Goal: Find specific page/section: Find specific page/section

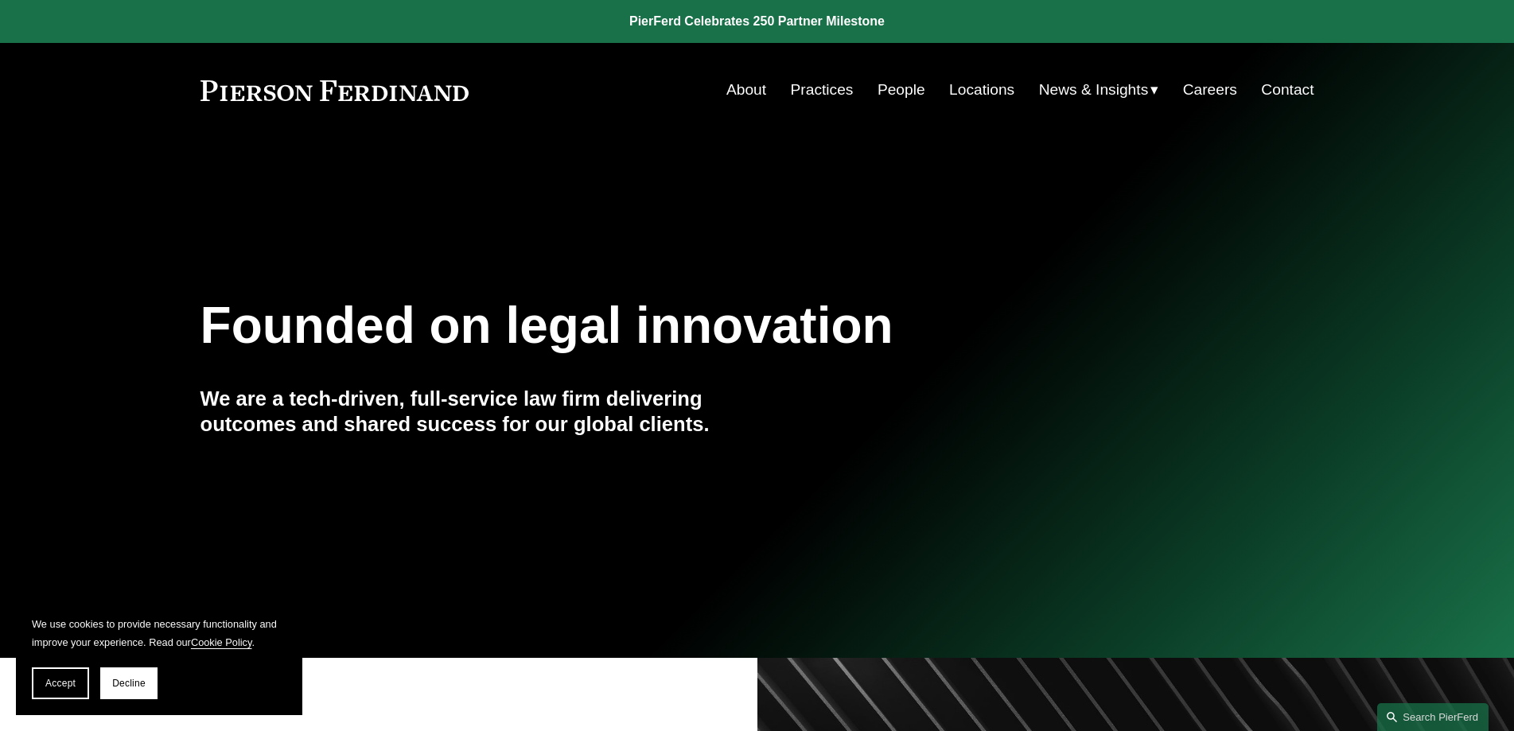
click at [893, 93] on link "People" at bounding box center [902, 90] width 48 height 30
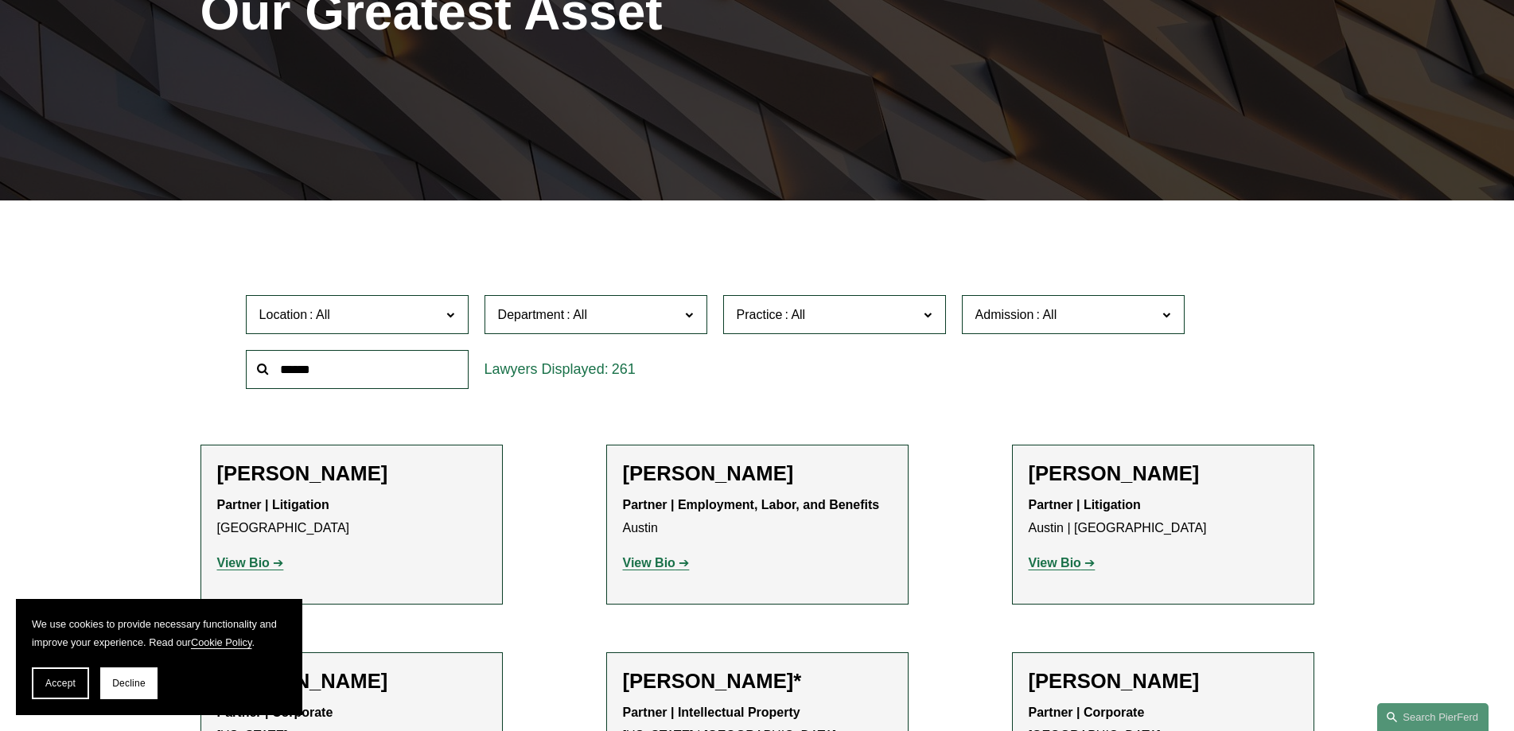
scroll to position [318, 0]
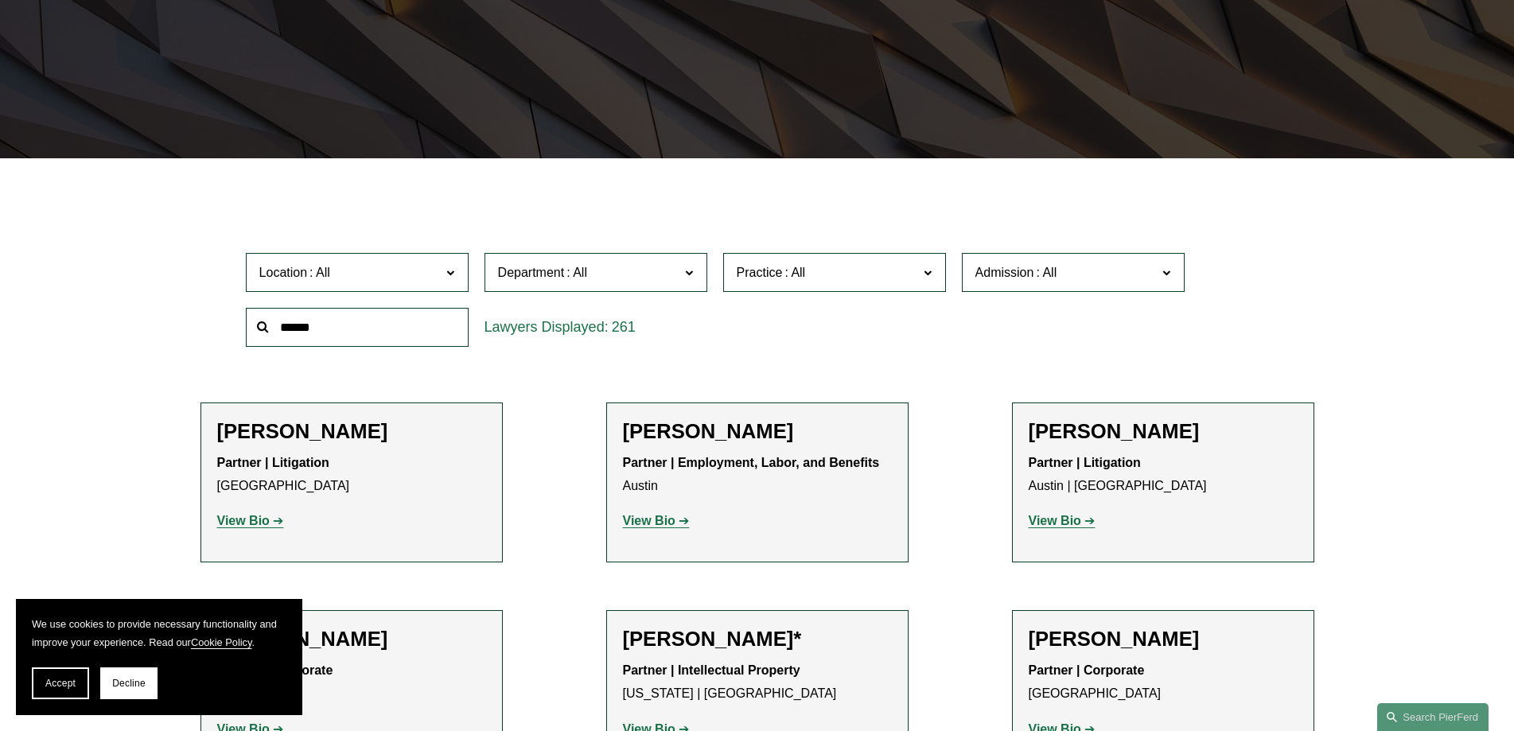
click at [444, 267] on label "Location" at bounding box center [357, 272] width 223 height 39
